Goal: Task Accomplishment & Management: Manage account settings

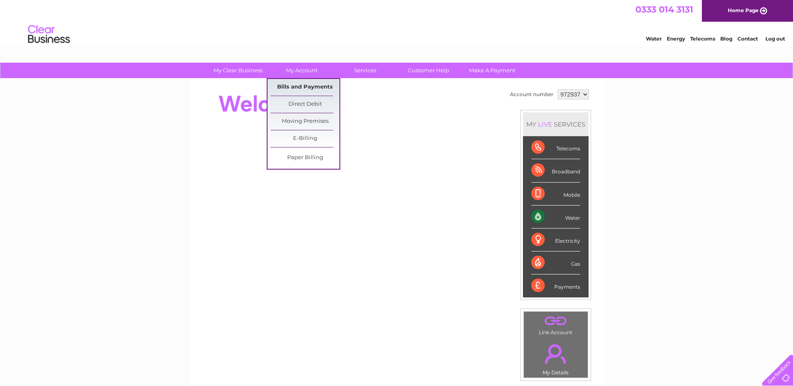
click at [297, 82] on link "Bills and Payments" at bounding box center [305, 87] width 69 height 17
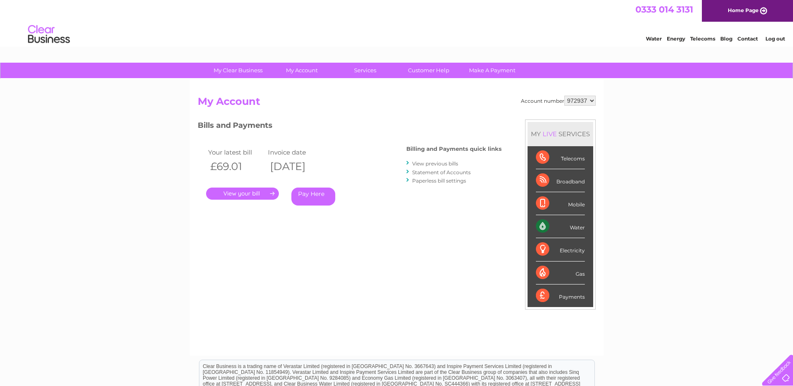
click at [257, 193] on link "." at bounding box center [242, 194] width 73 height 12
